Goal: Complete application form

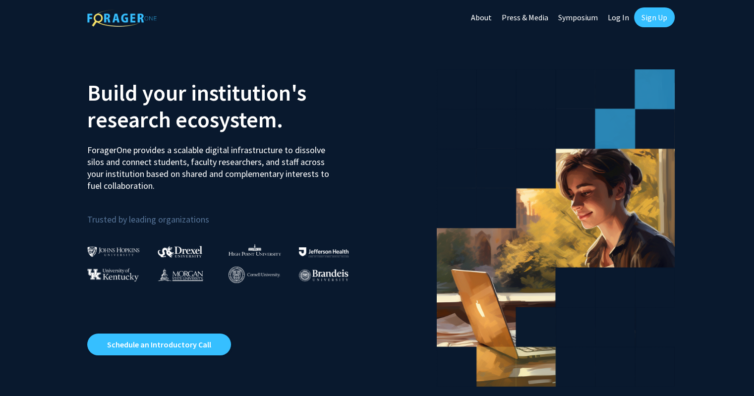
click at [614, 15] on link "Log In" at bounding box center [618, 17] width 31 height 35
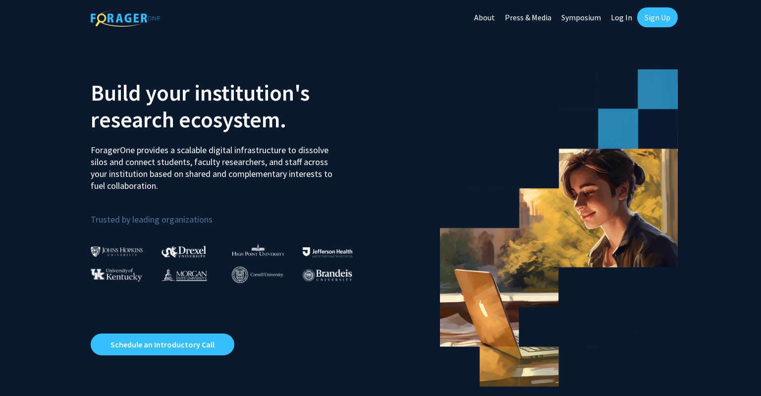
select select
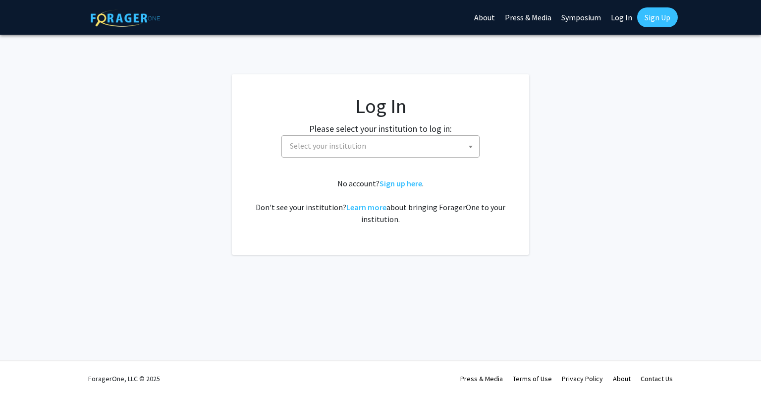
click at [319, 148] on span "Select your institution" at bounding box center [328, 146] width 76 height 10
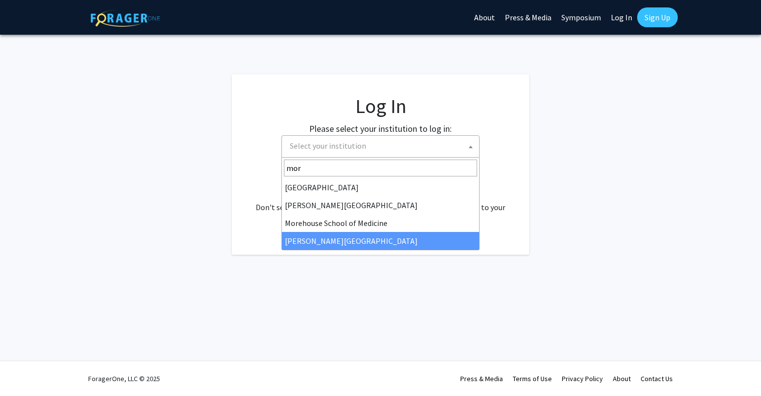
type input "mor"
select select "20"
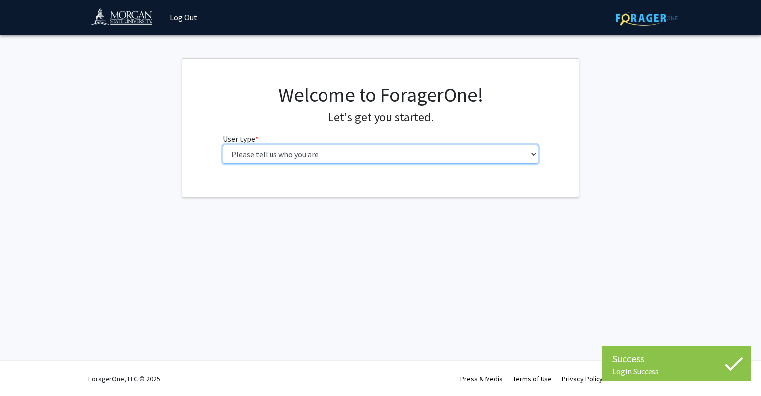
click at [369, 150] on select "Please tell us who you are Undergraduate Student Master's Student Doctoral Cand…" at bounding box center [381, 154] width 316 height 19
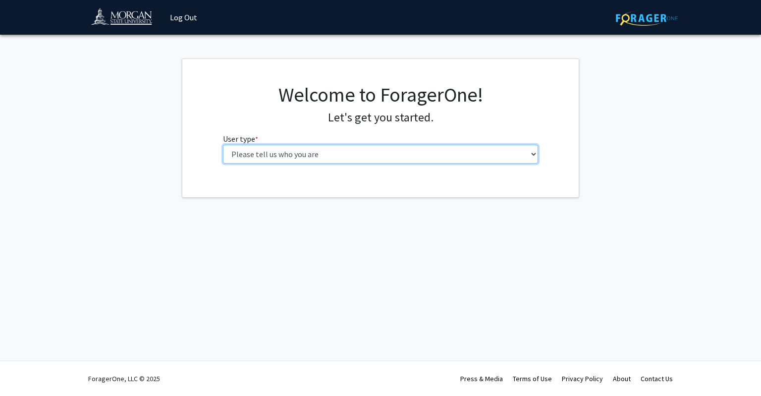
select select "5: faculty"
click at [223, 145] on select "Please tell us who you are Undergraduate Student Master's Student Doctoral Cand…" at bounding box center [381, 154] width 316 height 19
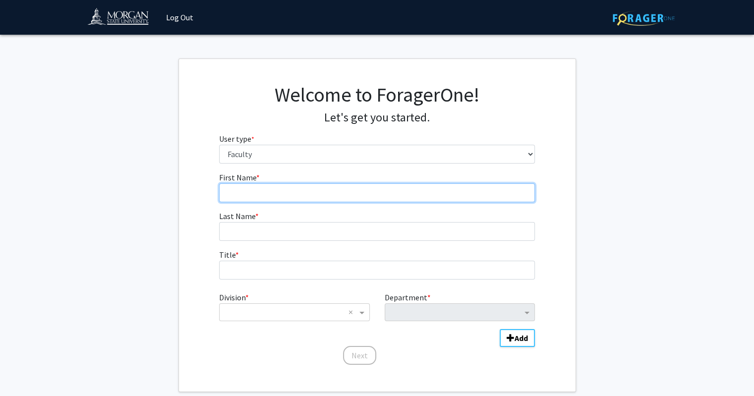
click at [249, 190] on input "First Name * required" at bounding box center [377, 192] width 316 height 19
type input "[PERSON_NAME]"
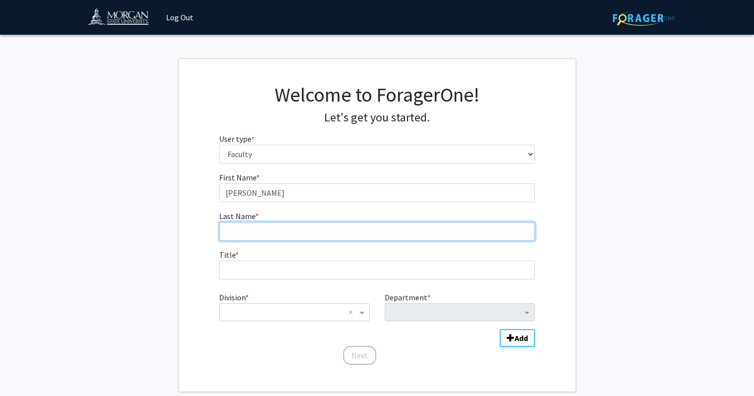
type input "Jaiswal"
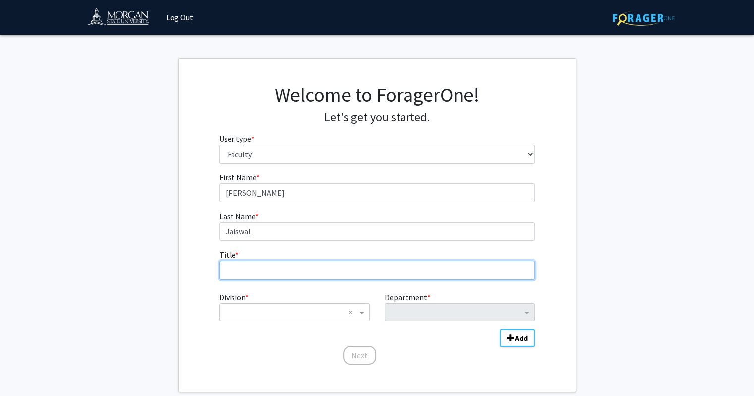
click at [269, 270] on input "Title * required" at bounding box center [377, 270] width 316 height 19
type input "Assistant Professor"
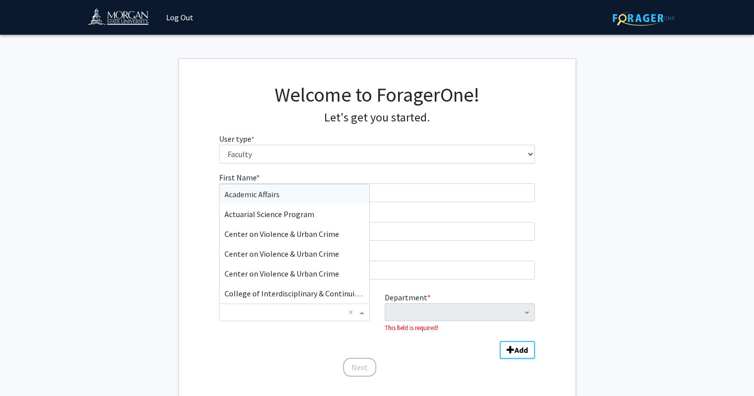
click at [262, 318] on div "× ×" at bounding box center [294, 312] width 150 height 18
click at [262, 259] on div "School of Education & Urban Studies" at bounding box center [294, 254] width 149 height 20
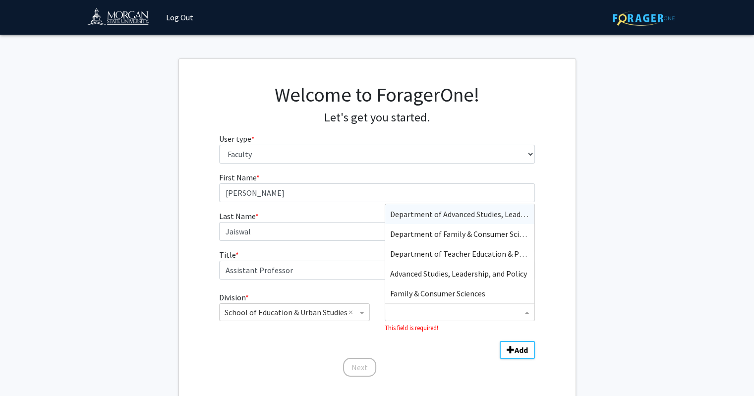
click at [414, 315] on input "Department" at bounding box center [456, 313] width 132 height 12
click at [413, 292] on span "Family & Consumer Sciences" at bounding box center [437, 293] width 95 height 10
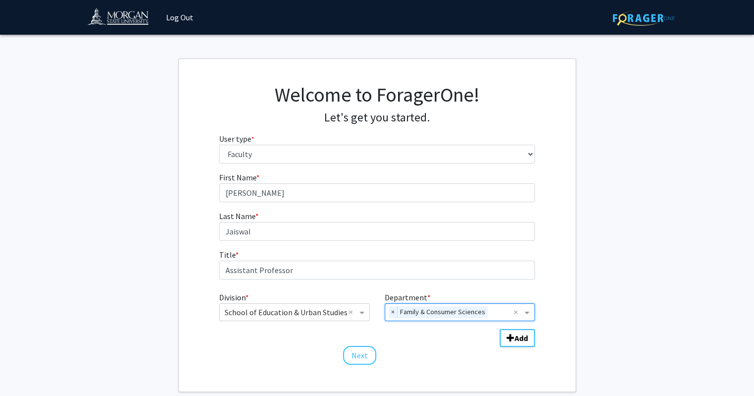
scroll to position [53, 0]
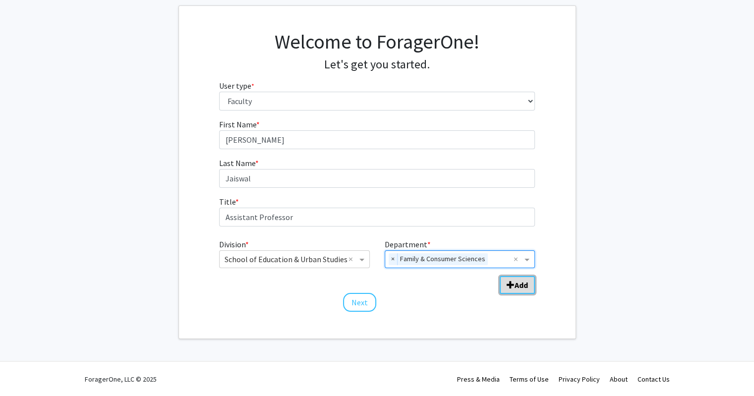
click at [515, 281] on b "Add" at bounding box center [521, 285] width 13 height 10
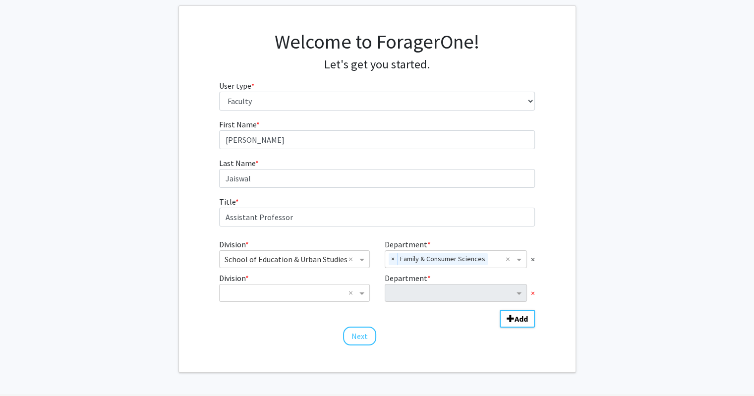
click at [534, 291] on span "×" at bounding box center [533, 293] width 4 height 12
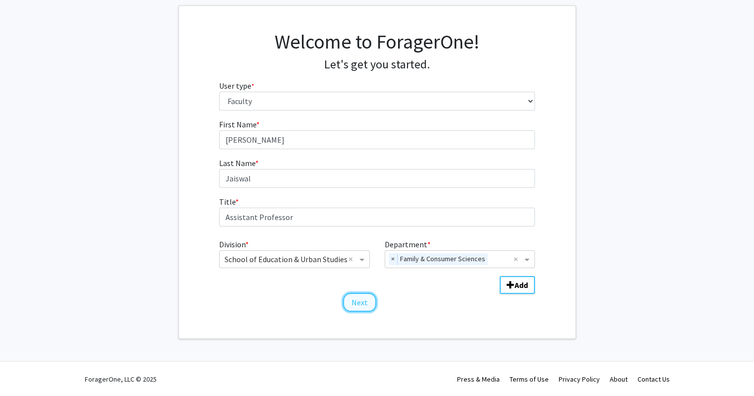
click at [355, 304] on button "Next" at bounding box center [359, 302] width 33 height 19
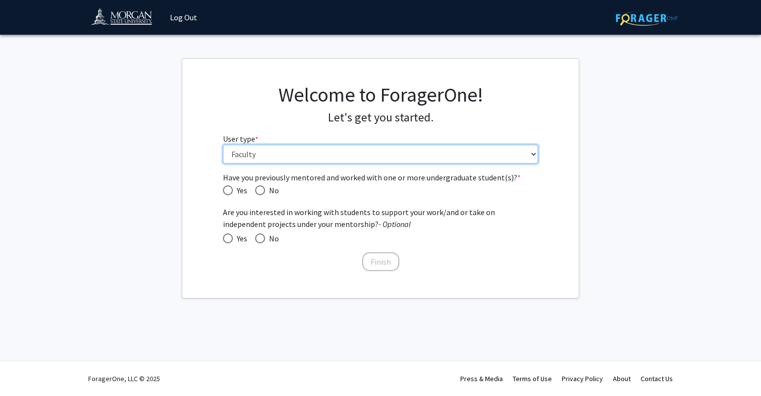
click at [264, 151] on select "Please tell us who you are Undergraduate Student Master's Student Doctoral Cand…" at bounding box center [381, 154] width 316 height 19
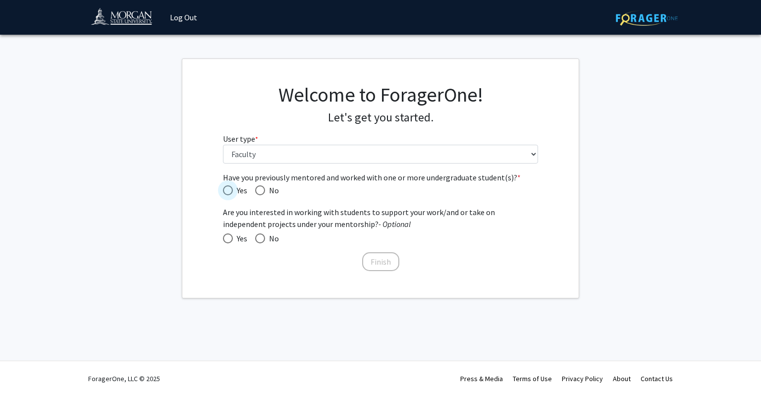
click at [225, 186] on span "Have you previously mentored and worked with one or more undergraduate student(…" at bounding box center [228, 190] width 10 height 10
click at [225, 186] on input "Yes" at bounding box center [228, 190] width 10 height 10
radio input "true"
click at [258, 190] on span "Have you previously mentored and worked with one or more undergraduate student(…" at bounding box center [260, 190] width 10 height 10
click at [258, 190] on input "No" at bounding box center [260, 190] width 10 height 10
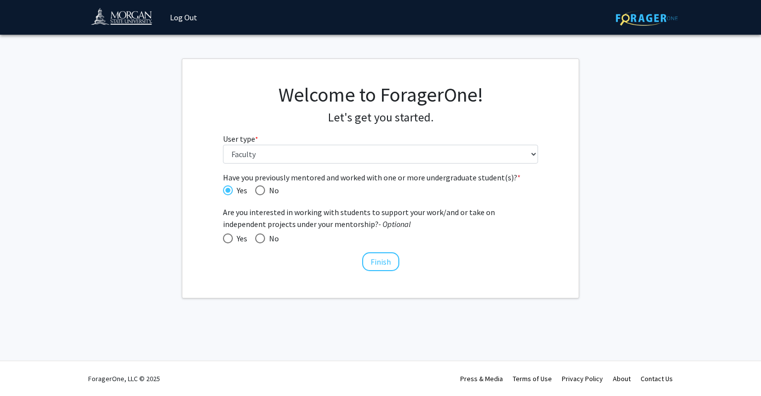
radio input "true"
click at [257, 237] on span at bounding box center [260, 238] width 10 height 10
click at [257, 237] on input "No" at bounding box center [260, 238] width 10 height 10
radio input "true"
click at [227, 191] on span "Have you previously mentored and worked with one or more undergraduate student(…" at bounding box center [228, 190] width 10 height 10
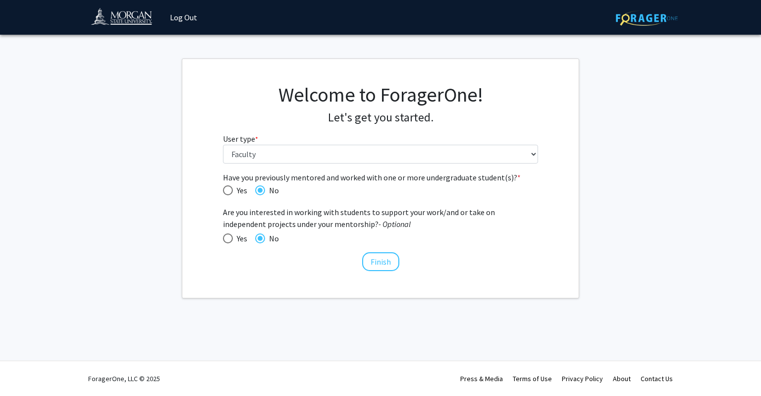
click at [227, 191] on input "Yes" at bounding box center [228, 190] width 10 height 10
radio input "true"
click at [383, 261] on button "Finish" at bounding box center [380, 261] width 37 height 19
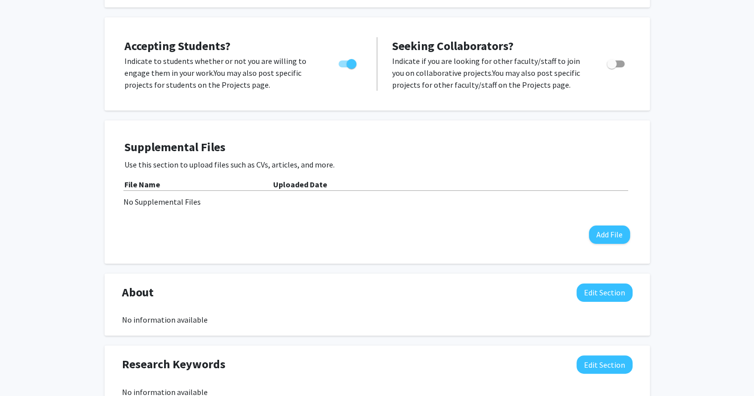
scroll to position [125, 0]
